Goal: Task Accomplishment & Management: Complete application form

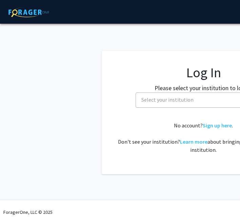
select select
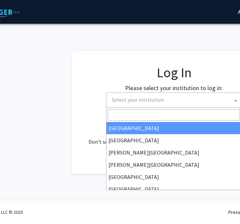
click at [142, 98] on span "Select your institution" at bounding box center [138, 99] width 52 height 7
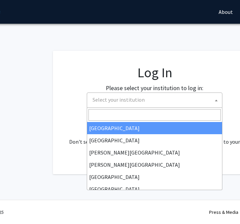
scroll to position [0, 55]
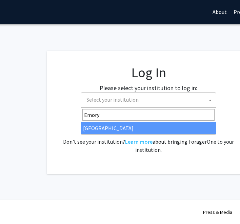
type input "Emory"
select select "12"
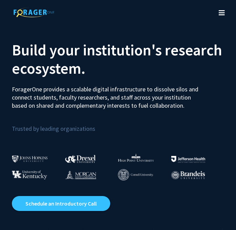
click at [227, 18] on button "Toggle navigation" at bounding box center [222, 12] width 15 height 27
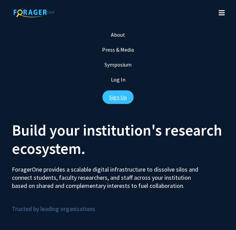
click at [114, 97] on link "Sign Up" at bounding box center [118, 97] width 31 height 14
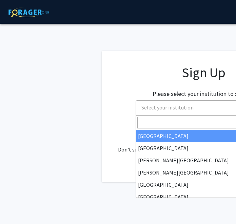
click at [167, 106] on span "Select your institution" at bounding box center [205, 108] width 132 height 14
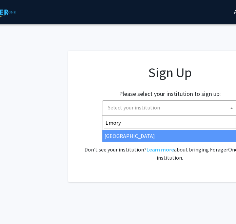
type input "Emory"
select select "12"
